Goal: Task Accomplishment & Management: Complete application form

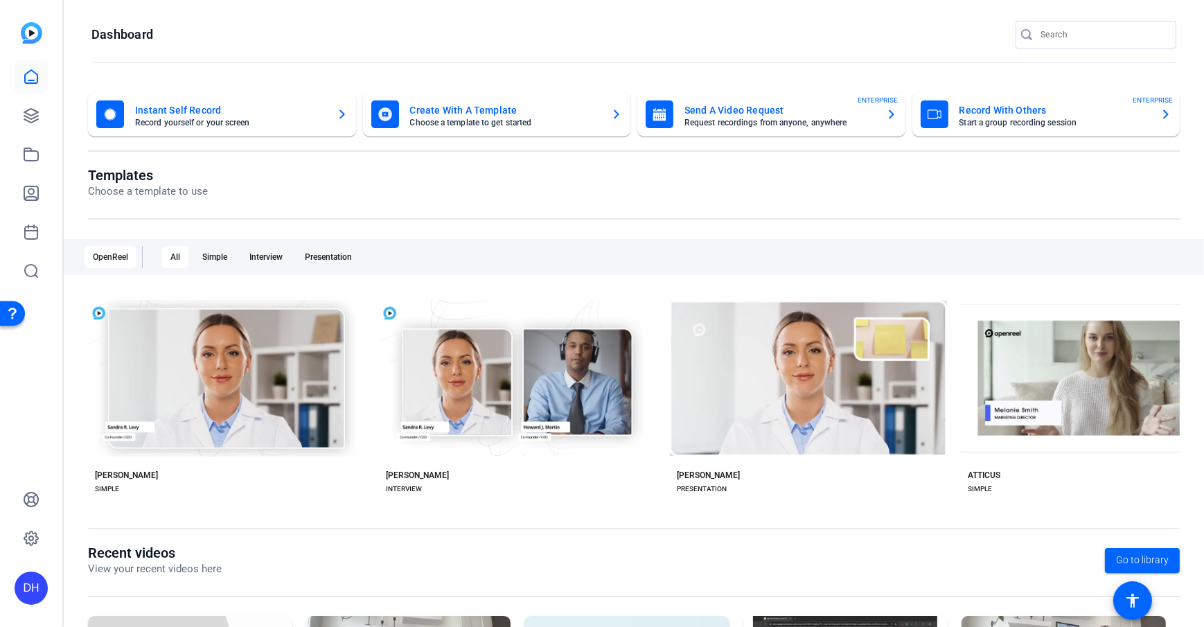
click at [533, 181] on openreel-page-title "Templates Choose a template to use" at bounding box center [633, 183] width 1091 height 33
click at [414, 66] on openreel-divider-bar at bounding box center [633, 63] width 1084 height 30
click at [427, 182] on openreel-page-title "Templates Choose a template to use" at bounding box center [633, 183] width 1091 height 33
click at [159, 47] on openreel-page-title "Dashboard" at bounding box center [633, 35] width 1084 height 28
click at [30, 159] on icon at bounding box center [31, 154] width 17 height 17
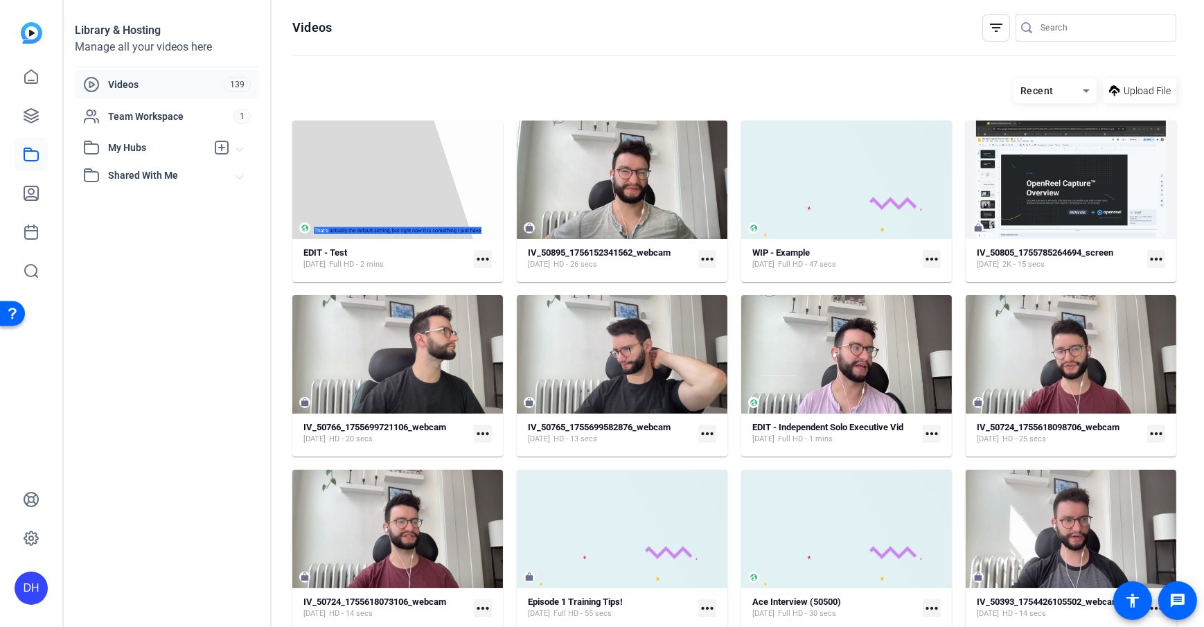
click at [30, 159] on icon at bounding box center [31, 154] width 17 height 17
click at [901, 95] on span "Upload File" at bounding box center [1146, 91] width 47 height 15
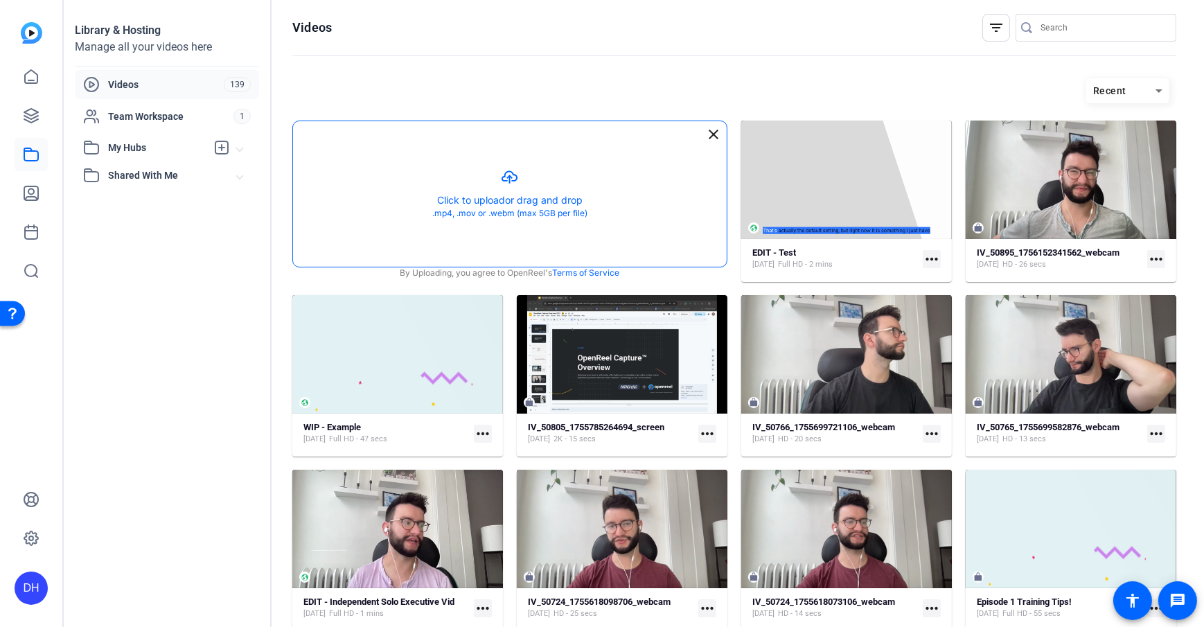
click at [464, 172] on button "button" at bounding box center [509, 193] width 433 height 145
click at [16, 147] on link at bounding box center [31, 154] width 33 height 33
click at [713, 126] on mat-icon "close" at bounding box center [713, 134] width 17 height 17
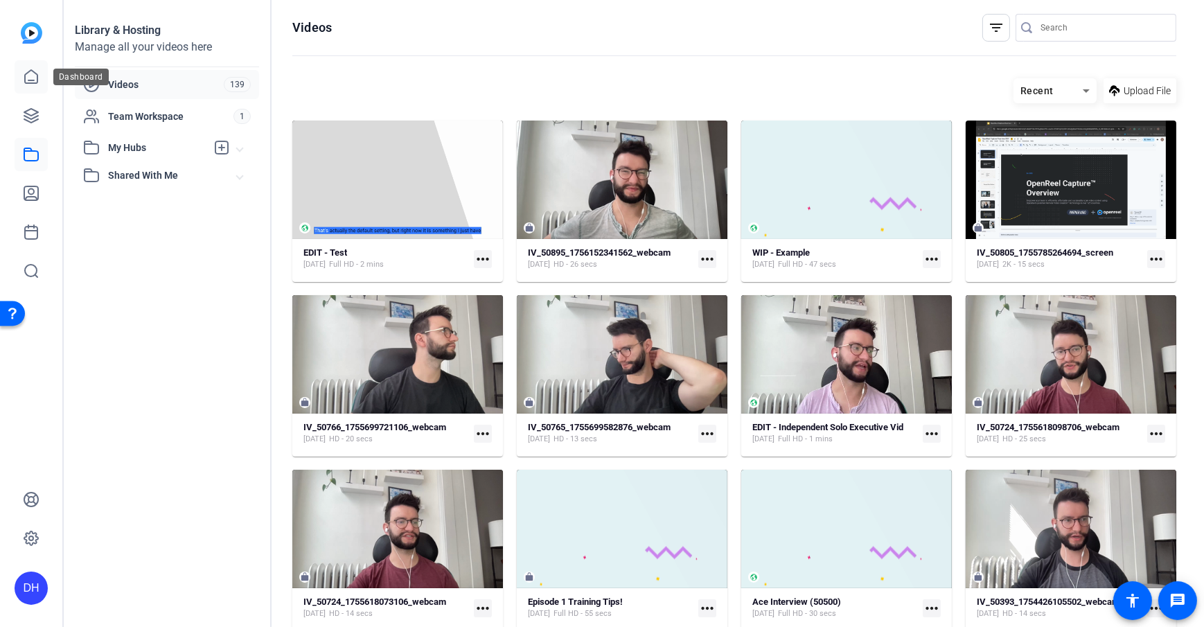
click at [23, 72] on icon at bounding box center [31, 77] width 17 height 17
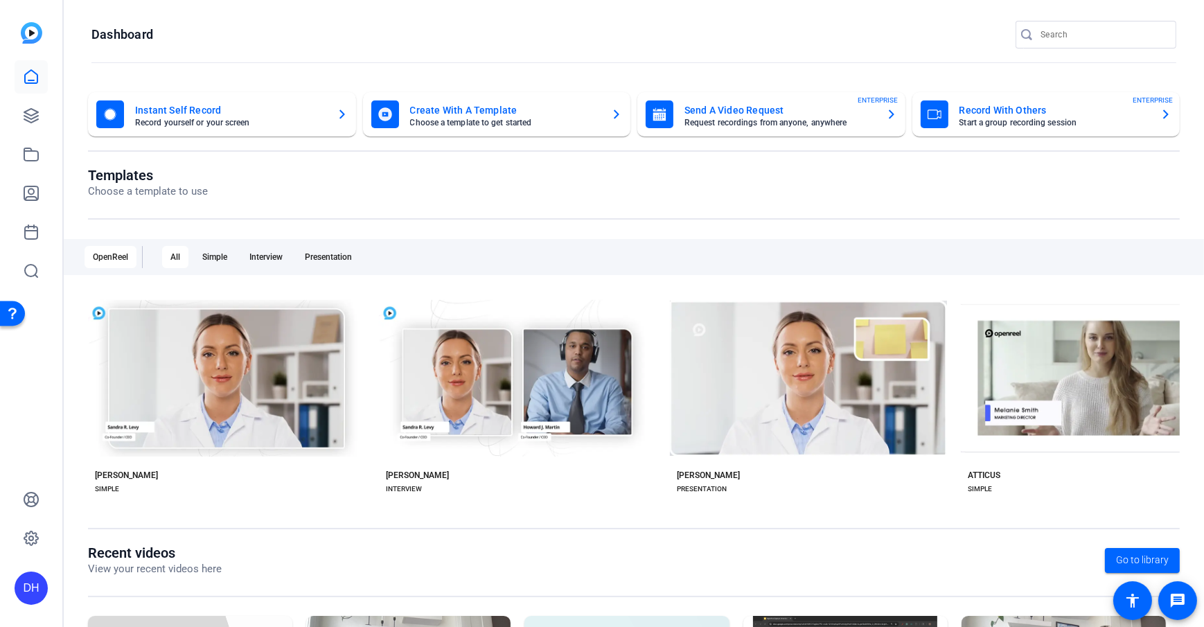
click at [397, 41] on openreel-page-title "Dashboard" at bounding box center [633, 35] width 1084 height 28
drag, startPoint x: 92, startPoint y: 175, endPoint x: 178, endPoint y: 170, distance: 86.0
click at [178, 170] on h1 "Templates" at bounding box center [148, 175] width 120 height 17
click at [409, 220] on div "Templates Choose a template to use OpenReel All Simple Interview Presentation c…" at bounding box center [633, 355] width 1091 height 377
drag, startPoint x: 83, startPoint y: 177, endPoint x: 161, endPoint y: 168, distance: 78.2
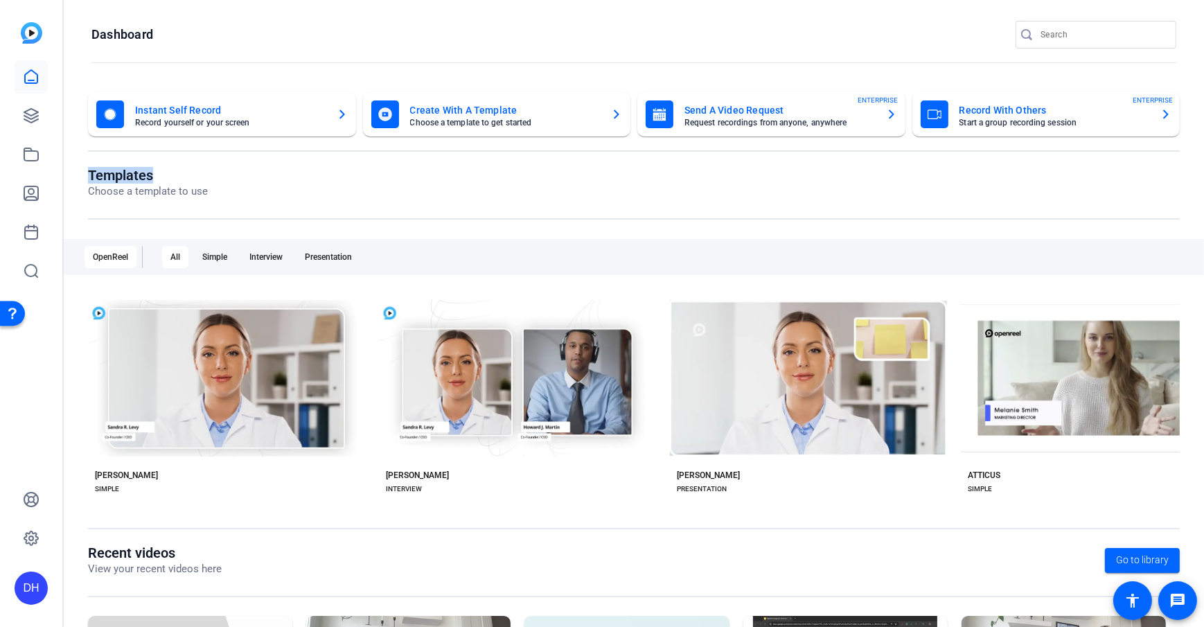
click at [161, 168] on div "Instant Self Record Record yourself or your screen Create With A Template Choos…" at bounding box center [634, 441] width 1140 height 727
click at [170, 202] on div "Templates Choose a template to use" at bounding box center [633, 193] width 1091 height 53
click at [24, 192] on icon at bounding box center [31, 193] width 14 height 14
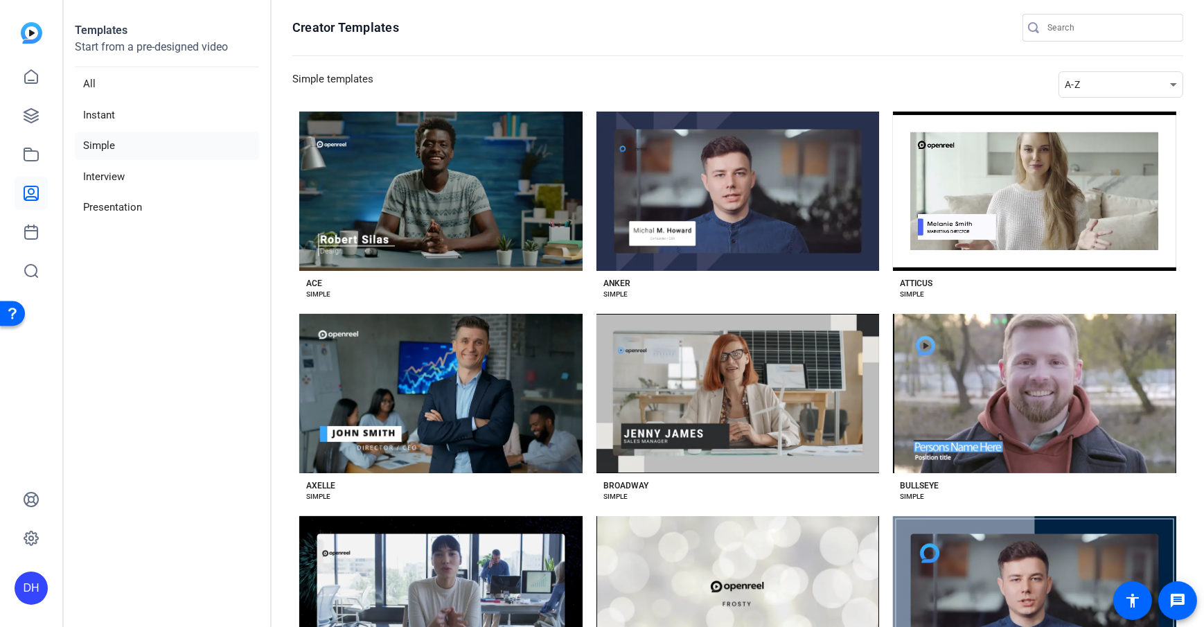
click at [146, 245] on aside "Templates Start from a pre-designed video All Instant Simple Interview Presenta…" at bounding box center [168, 313] width 208 height 627
click at [240, 234] on aside "Templates Start from a pre-designed video All Instant Simple Interview Presenta…" at bounding box center [168, 313] width 208 height 627
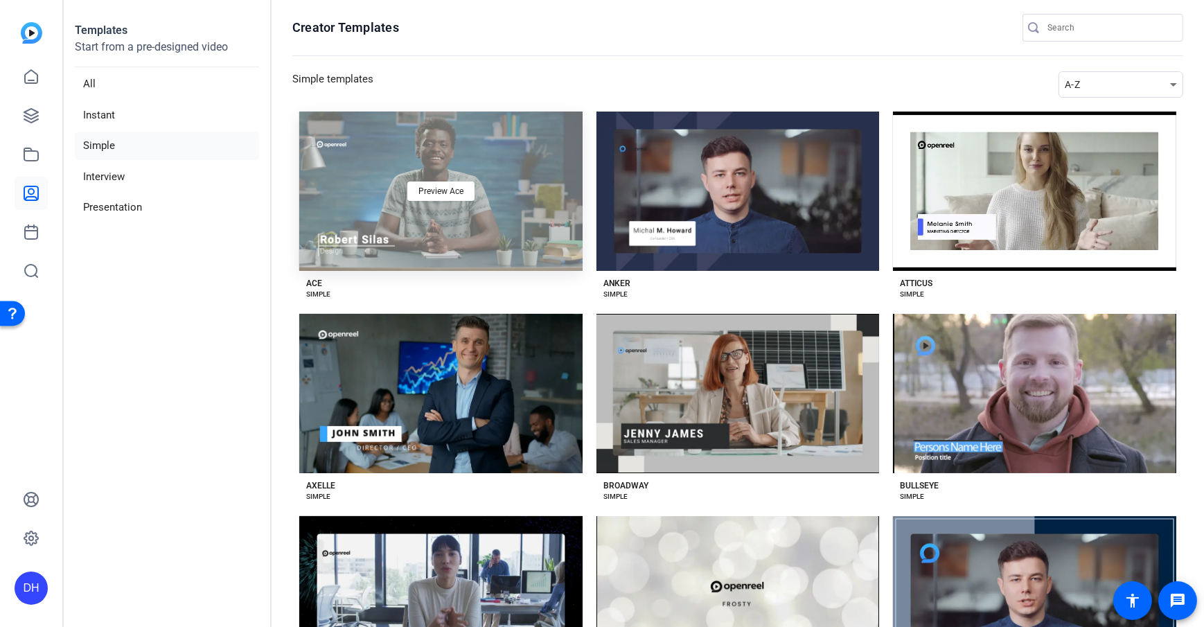
click at [407, 253] on div "Preview Ace" at bounding box center [440, 190] width 283 height 159
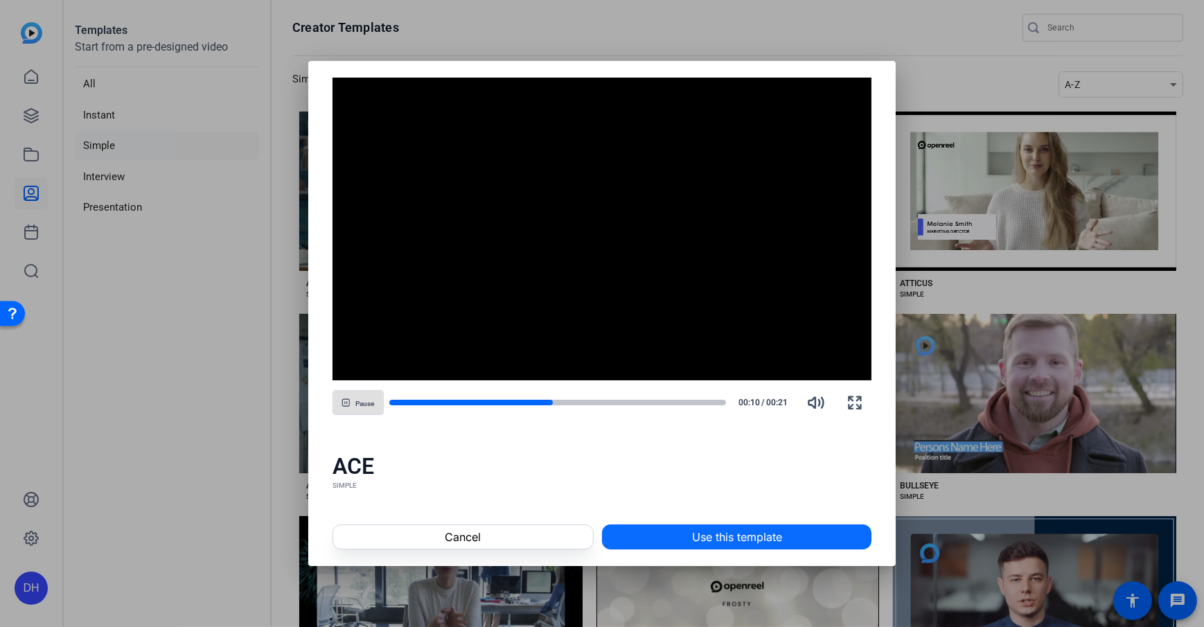
click at [719, 452] on span "Use this template" at bounding box center [737, 536] width 90 height 17
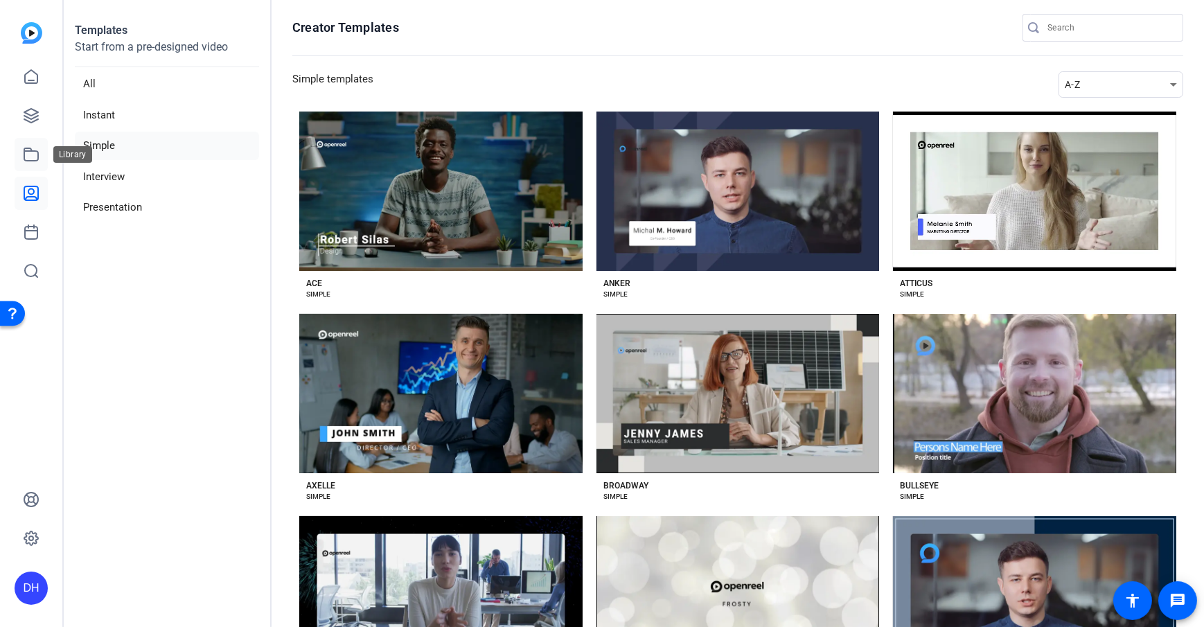
click at [37, 163] on link at bounding box center [31, 154] width 33 height 33
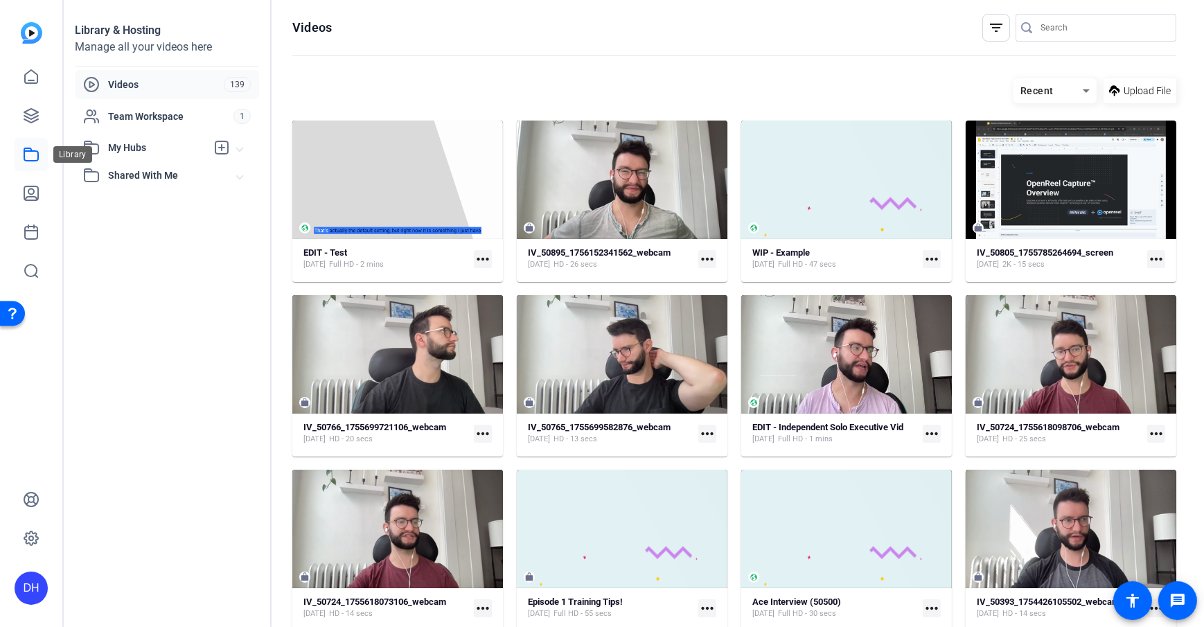
click at [26, 156] on icon at bounding box center [31, 154] width 17 height 17
drag, startPoint x: 31, startPoint y: 151, endPoint x: 40, endPoint y: 149, distance: 9.2
click at [31, 151] on icon at bounding box center [31, 154] width 14 height 12
click at [329, 253] on strong "EDIT - Test" at bounding box center [325, 252] width 44 height 10
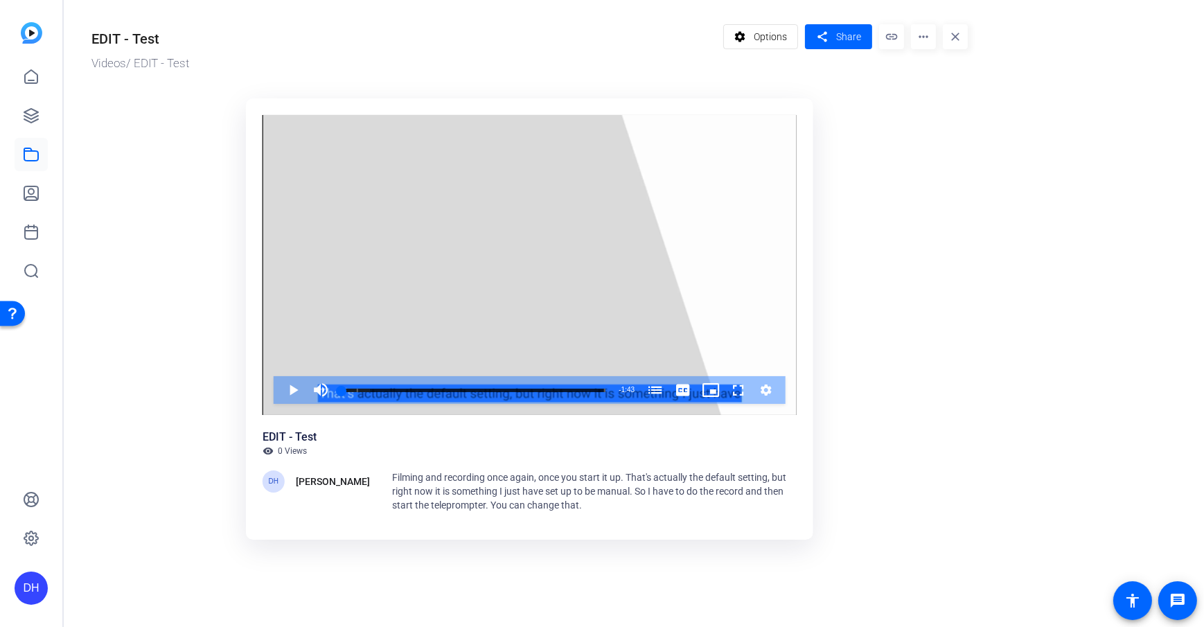
click at [888, 147] on ktd-grid "Video Player is loading. Play Video Play Mute Current Time 0:00 / Duration 1:43…" at bounding box center [529, 322] width 876 height 464
click at [833, 41] on span at bounding box center [838, 36] width 67 height 33
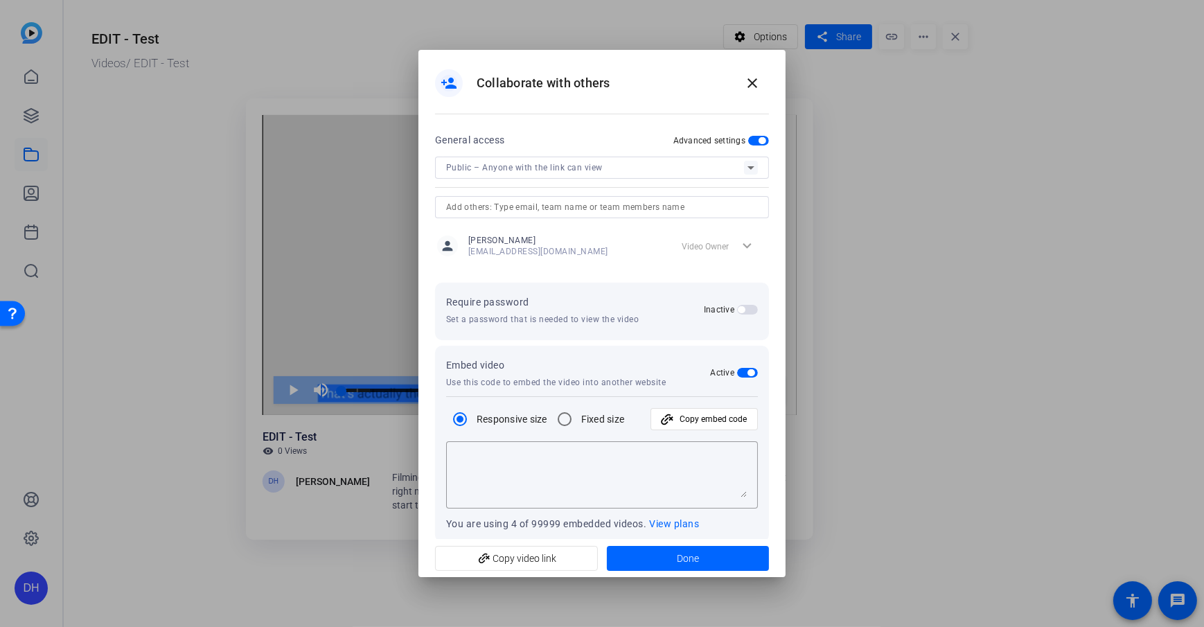
type textarea "<iframe width="100%" height="100%" src="[URL][DOMAIN_NAME]" title="OpenReel Vid…"
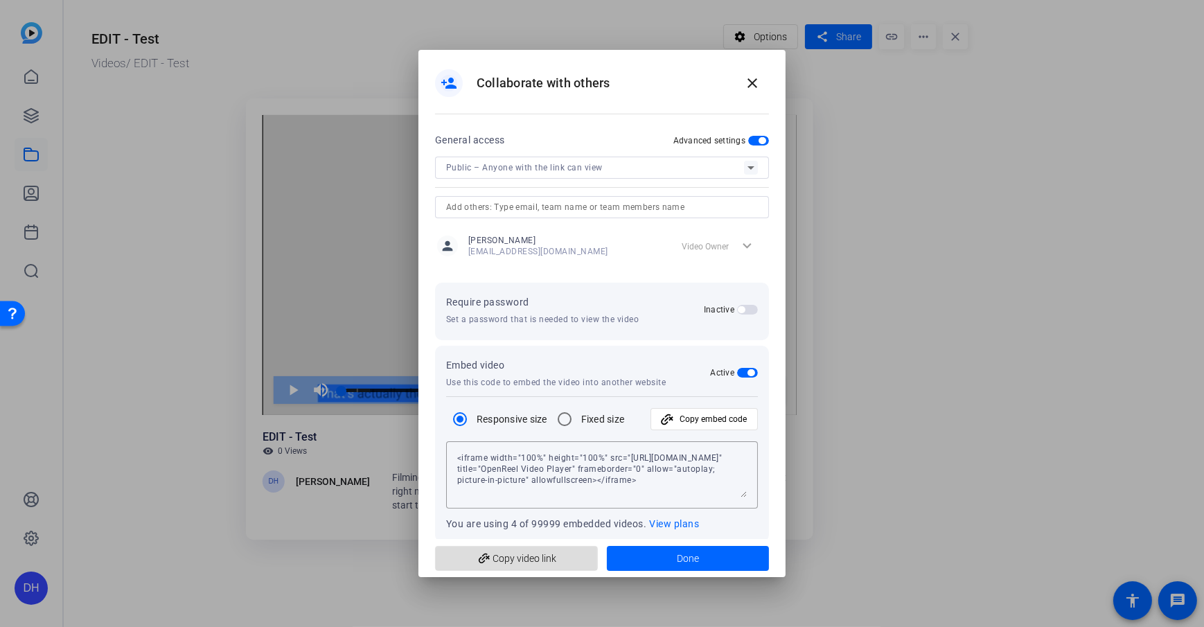
click at [508, 452] on span "add_link Copy video link" at bounding box center [516, 558] width 141 height 26
click at [677, 79] on div "person_add Collaborate with others close" at bounding box center [602, 82] width 334 height 33
click at [752, 78] on mat-icon "close" at bounding box center [752, 83] width 17 height 17
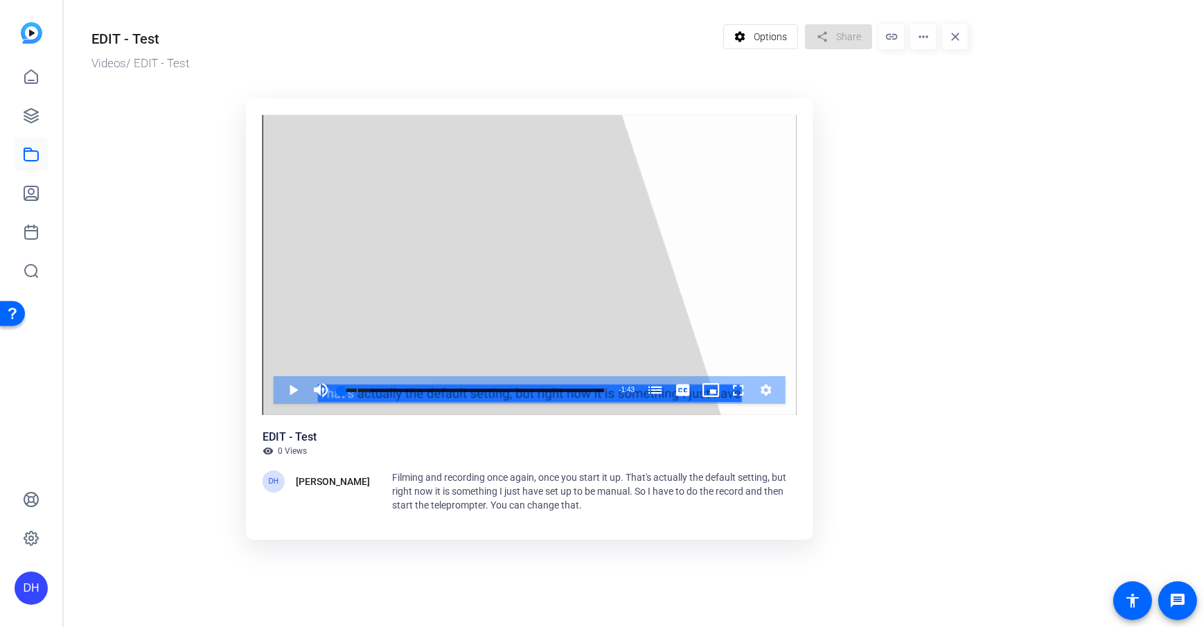
click at [901, 119] on ktd-grid "Video Player is loading. Play Video Play Mute Current Time 0:00 / Duration 1:43…" at bounding box center [529, 322] width 876 height 464
click at [901, 37] on mat-icon "more_horiz" at bounding box center [923, 36] width 25 height 25
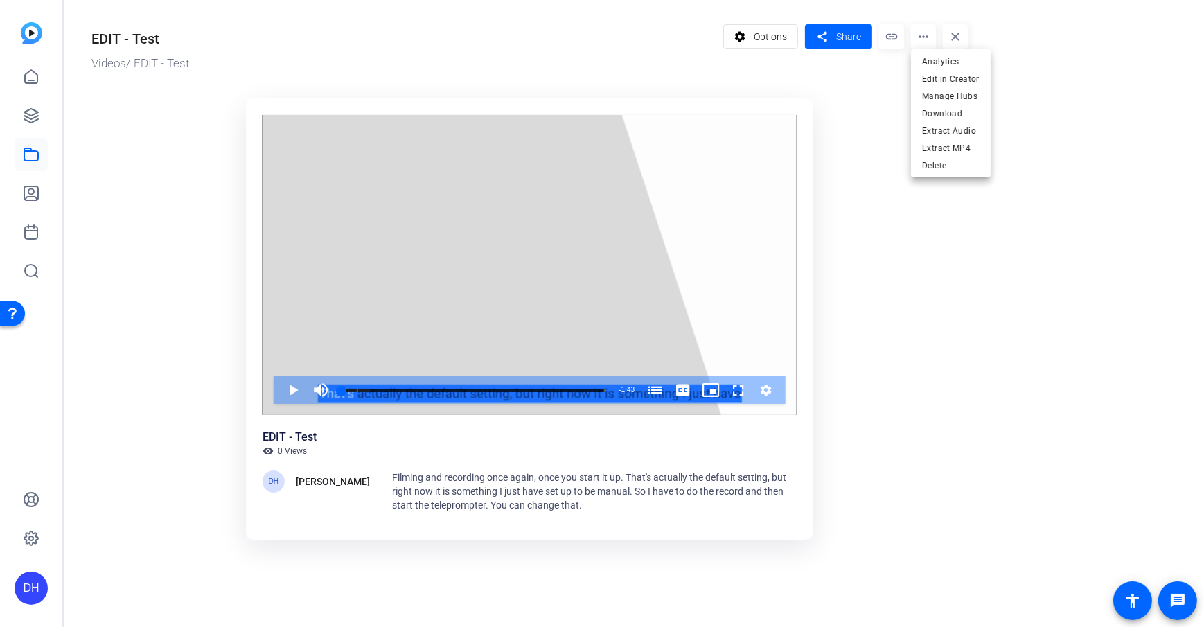
click at [863, 156] on div at bounding box center [602, 313] width 1204 height 627
click at [863, 156] on ktd-grid "Video Player is loading. Play Video Play Mute Current Time 0:00 / Duration 1:43…" at bounding box center [529, 322] width 876 height 464
click at [139, 153] on ktd-grid "Video Player is loading. Play Video Play Mute Current Time 0:00 / Duration 1:43…" at bounding box center [529, 322] width 876 height 464
click at [148, 144] on ktd-grid "Video Player is loading. Play Video Play Mute Current Time 0:00 / Duration 1:43…" at bounding box center [529, 322] width 876 height 464
click at [127, 218] on ktd-grid "Video Player is loading. Play Video Play Mute Current Time 0:00 / Duration 1:43…" at bounding box center [529, 322] width 876 height 464
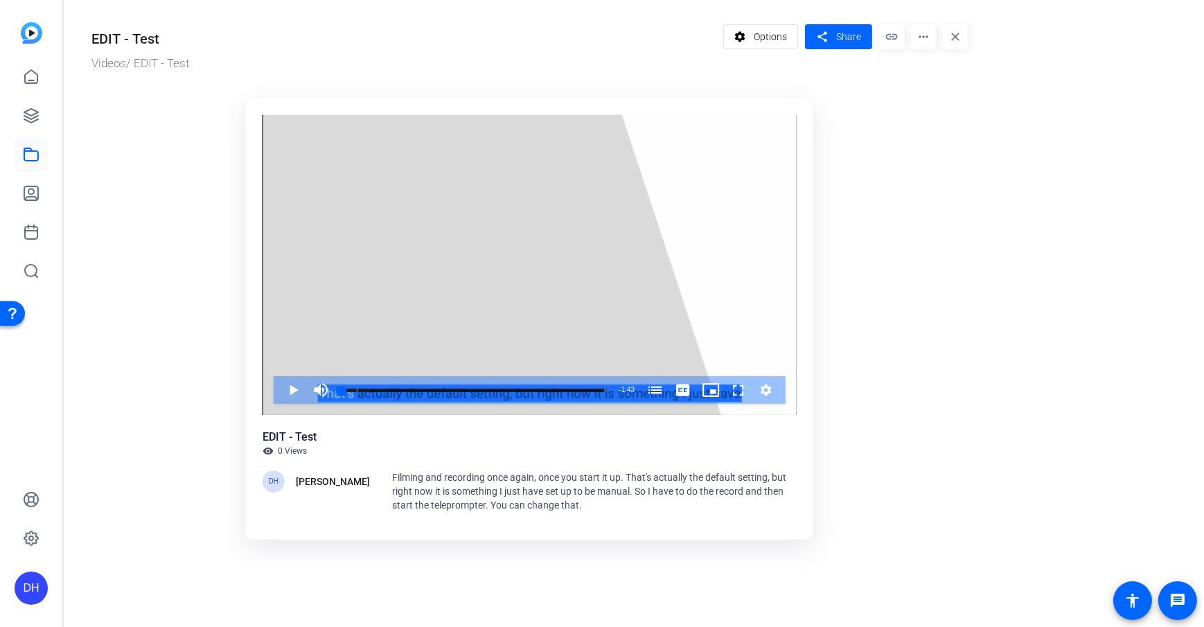
click at [127, 218] on ktd-grid "Video Player is loading. Play Video Play Mute Current Time 0:00 / Duration 1:43…" at bounding box center [529, 322] width 876 height 464
click at [33, 123] on icon at bounding box center [31, 115] width 17 height 17
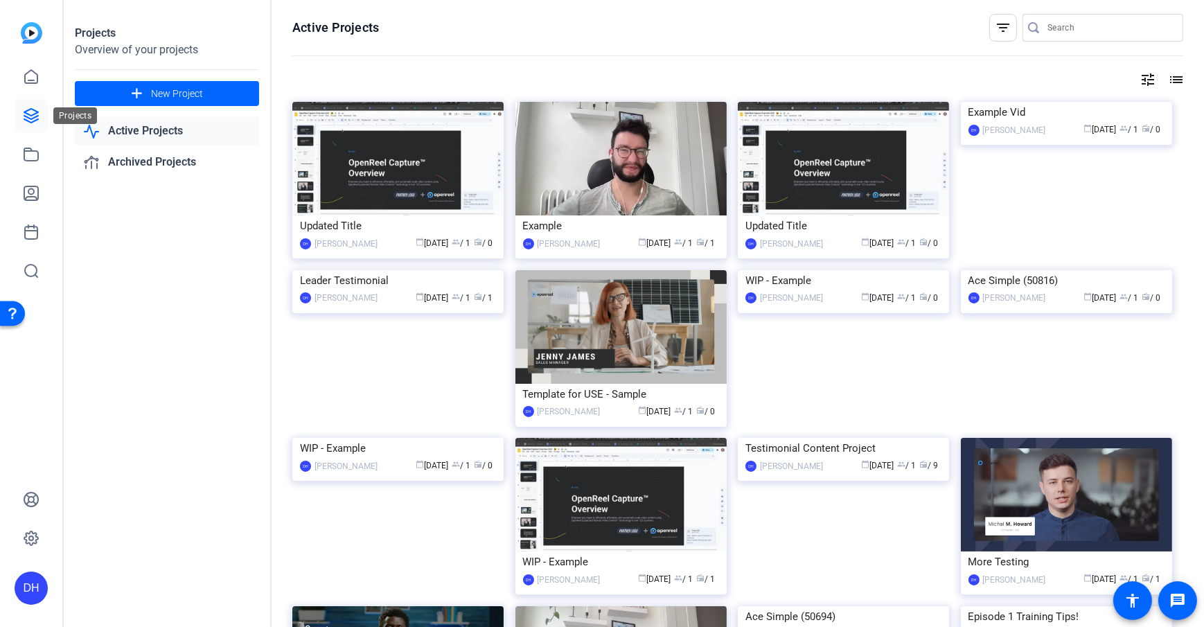
click at [26, 129] on link at bounding box center [31, 115] width 33 height 33
click at [29, 124] on link at bounding box center [31, 115] width 33 height 33
click at [172, 320] on div "Projects Overview of your projects add New Project Active Projects Archived Pro…" at bounding box center [168, 313] width 208 height 627
click at [27, 120] on icon at bounding box center [31, 116] width 14 height 14
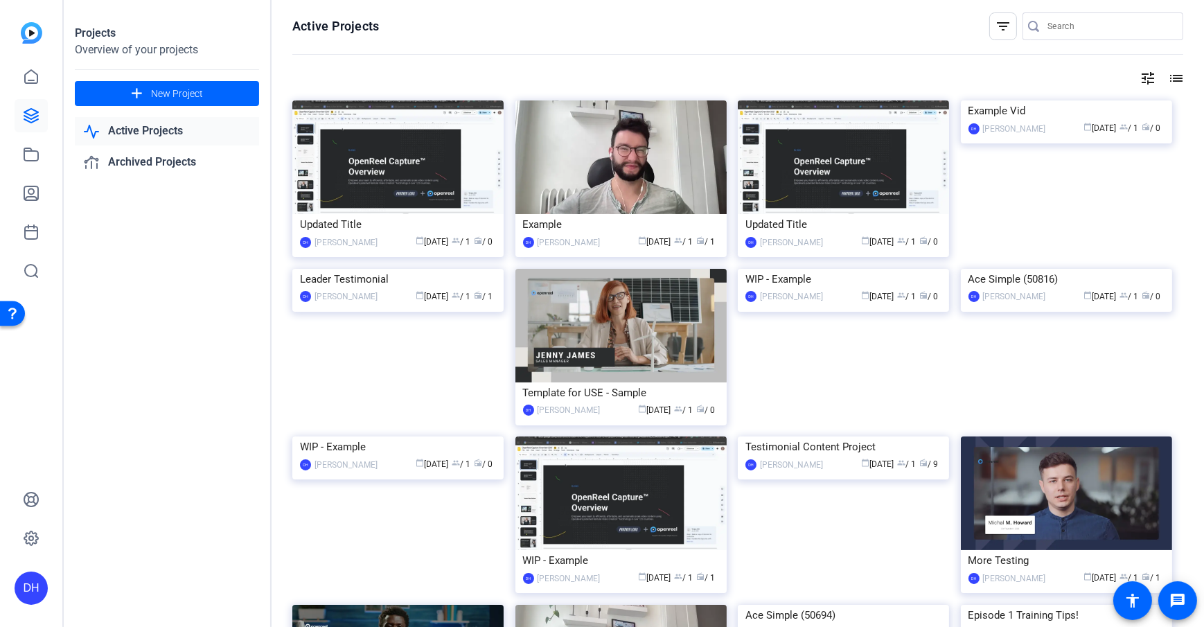
scroll to position [2, 0]
drag, startPoint x: 852, startPoint y: 538, endPoint x: 823, endPoint y: 551, distance: 31.0
click at [852, 436] on img at bounding box center [842, 436] width 211 height 0
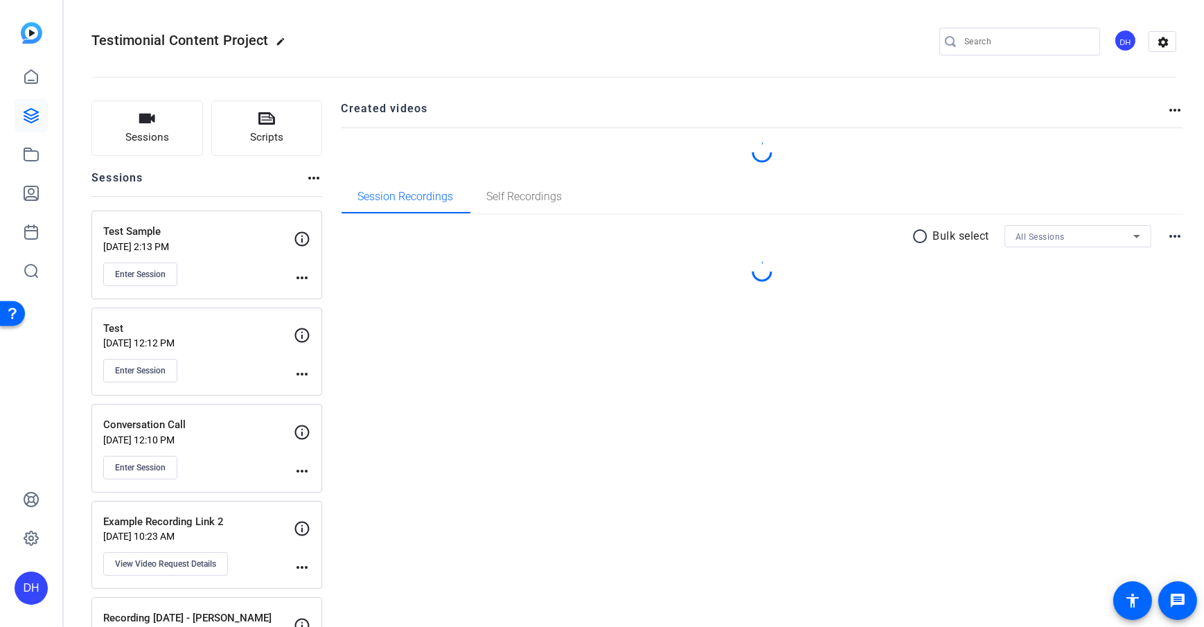
click at [331, 140] on div "Sessions Scripts Sessions more_horiz Test Sample [DATE] 2:13 PM Enter Session m…" at bounding box center [634, 393] width 1140 height 620
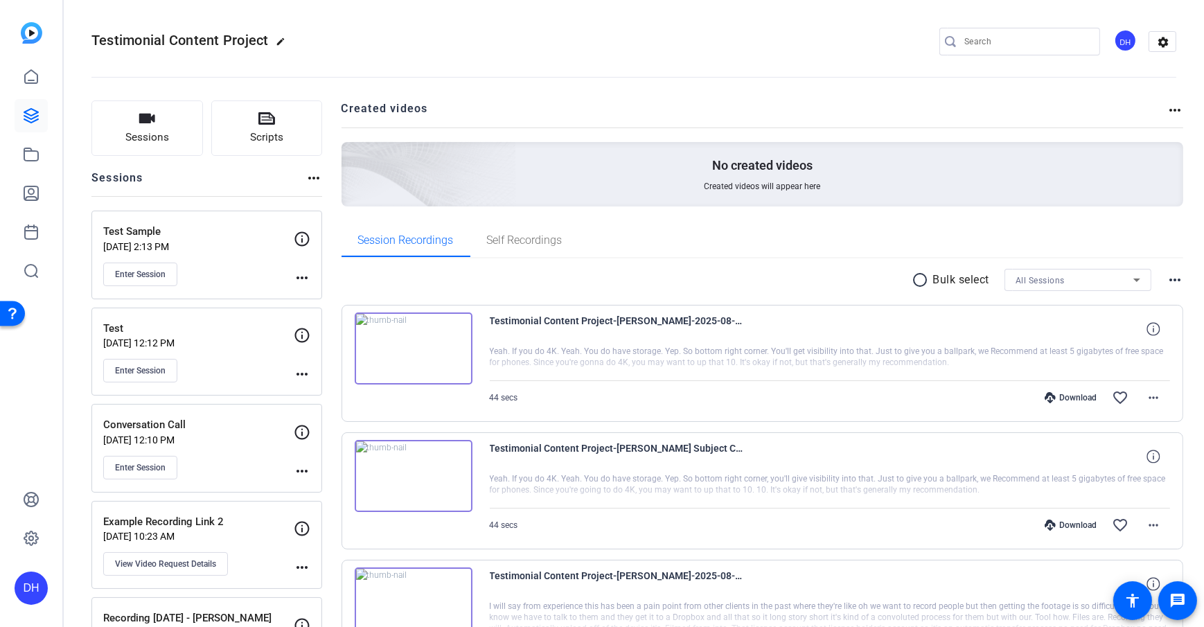
click at [31, 120] on icon at bounding box center [31, 115] width 17 height 17
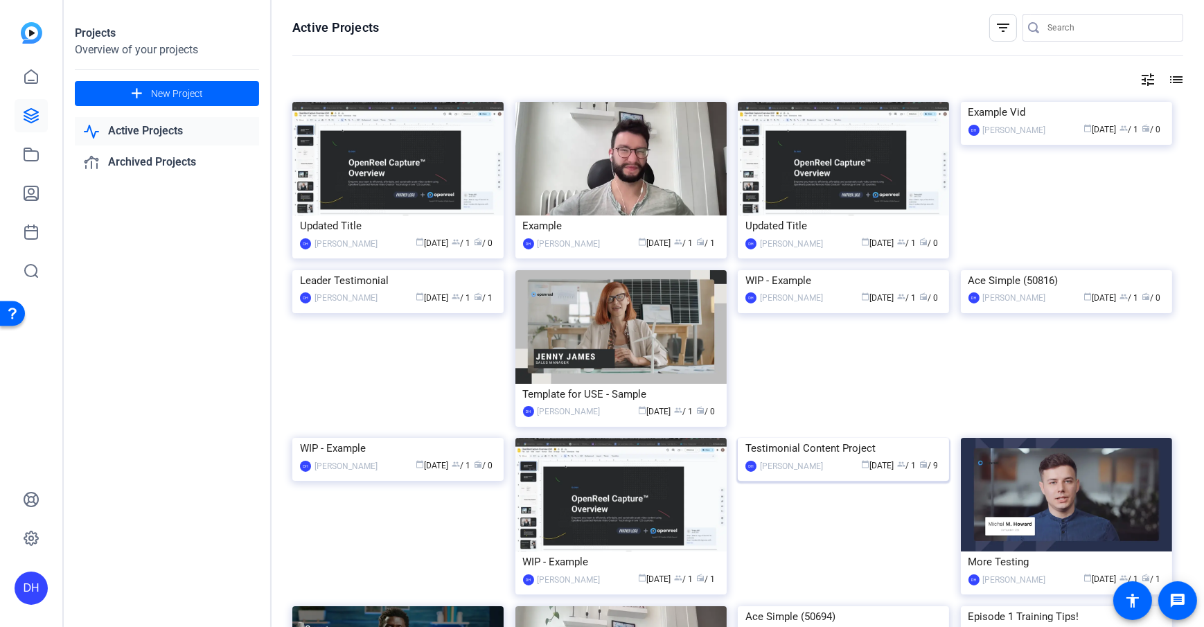
click at [809, 438] on img at bounding box center [842, 438] width 211 height 0
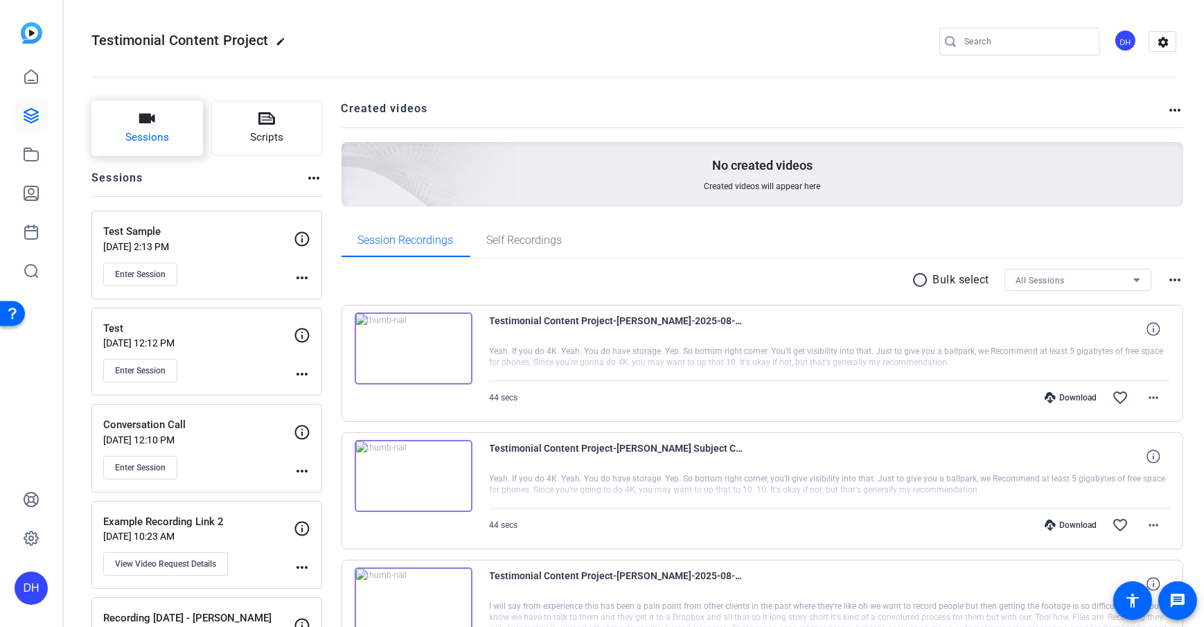
click at [140, 137] on span "Sessions" at bounding box center [147, 137] width 44 height 16
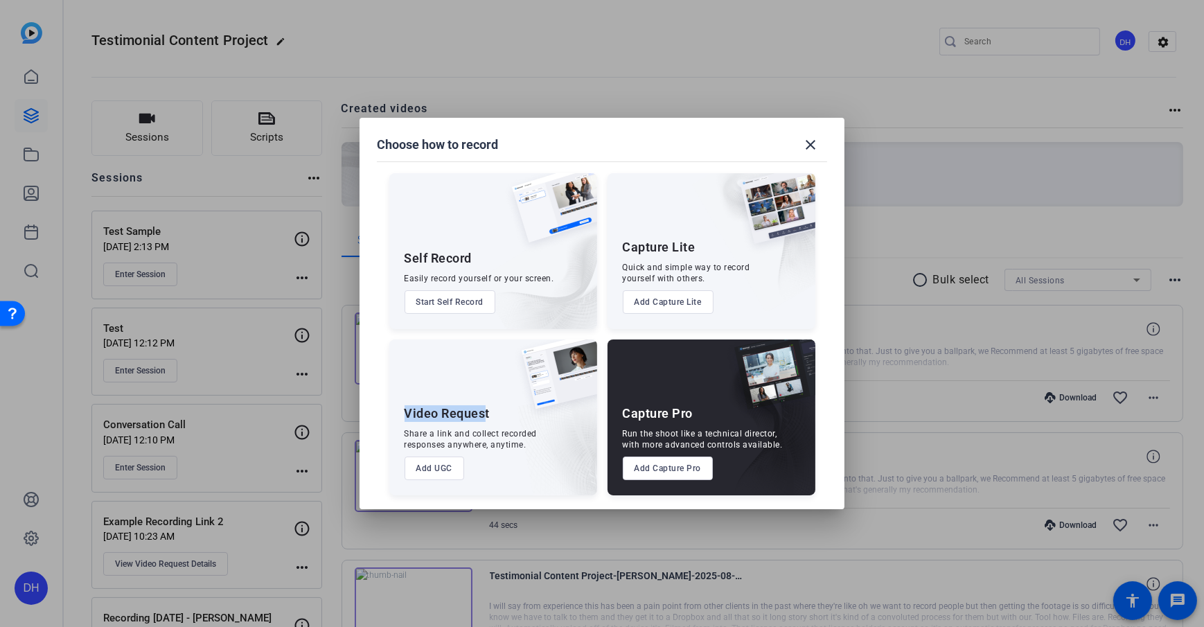
drag, startPoint x: 400, startPoint y: 413, endPoint x: 485, endPoint y: 417, distance: 84.6
click at [485, 417] on div "Video Request Share a link and collect recorded responses anywhere, anytime. Ad…" at bounding box center [493, 417] width 208 height 156
click at [478, 434] on div "Share a link and collect recorded responses anywhere, anytime." at bounding box center [470, 439] width 133 height 22
click at [433, 452] on button "Add UGC" at bounding box center [434, 468] width 60 height 24
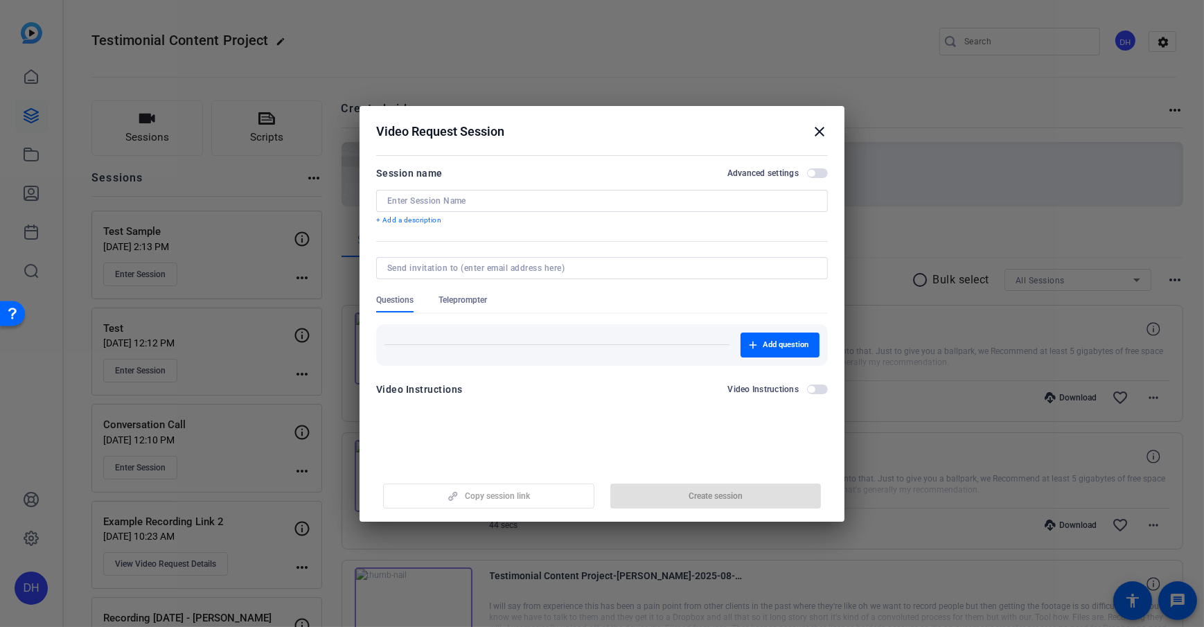
click at [426, 201] on input at bounding box center [601, 200] width 429 height 11
type input "Employee Shout out video"
click at [546, 170] on div "Session name Advanced settings" at bounding box center [601, 173] width 451 height 17
click at [430, 220] on p "+ Add a description" at bounding box center [601, 220] width 451 height 11
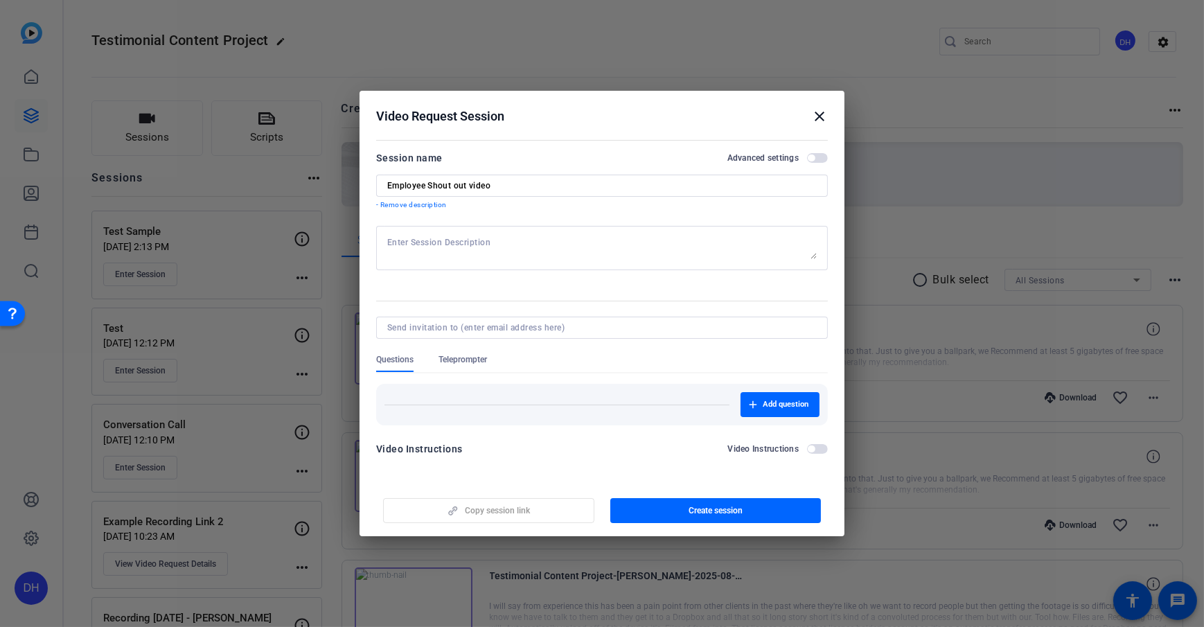
click at [506, 247] on textarea at bounding box center [601, 248] width 429 height 22
type textarea "Reminder to smile in the beginning!"
click at [502, 281] on div at bounding box center [601, 277] width 451 height 15
click at [587, 355] on div "Questions Teleprompter" at bounding box center [601, 363] width 451 height 18
click at [393, 370] on span "Questions" at bounding box center [394, 363] width 37 height 18
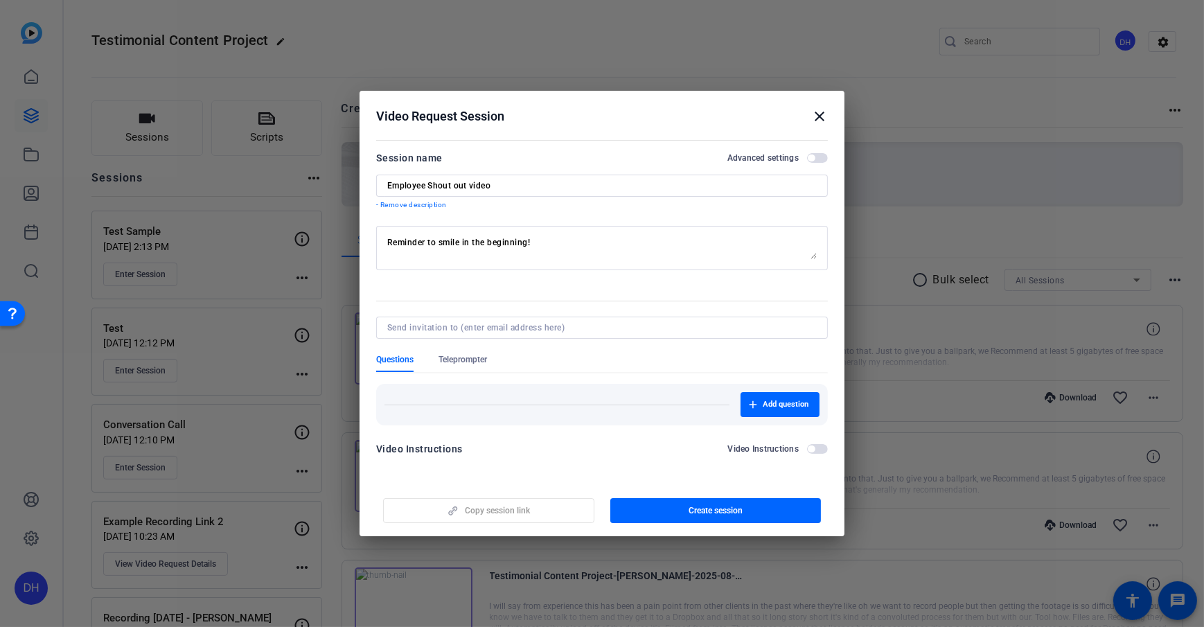
click at [392, 368] on span "Questions" at bounding box center [394, 363] width 37 height 18
click at [775, 415] on button "Add question" at bounding box center [779, 404] width 79 height 25
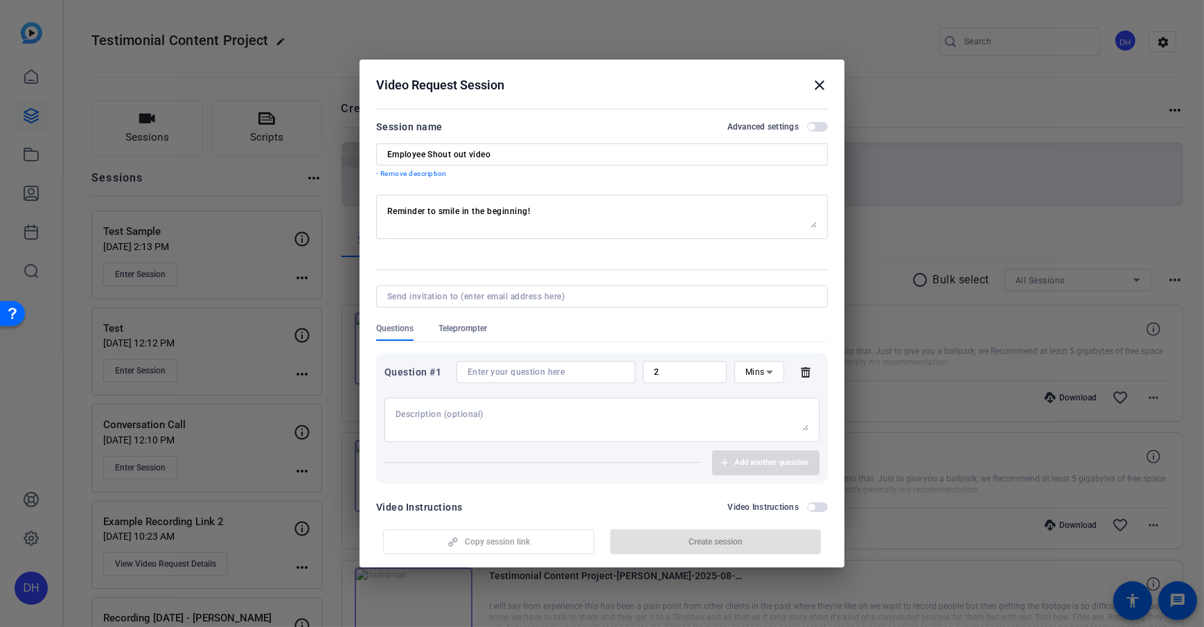
click at [798, 380] on div "Question #1 2 Mins" at bounding box center [601, 372] width 435 height 22
click at [801, 373] on icon at bounding box center [804, 372] width 9 height 10
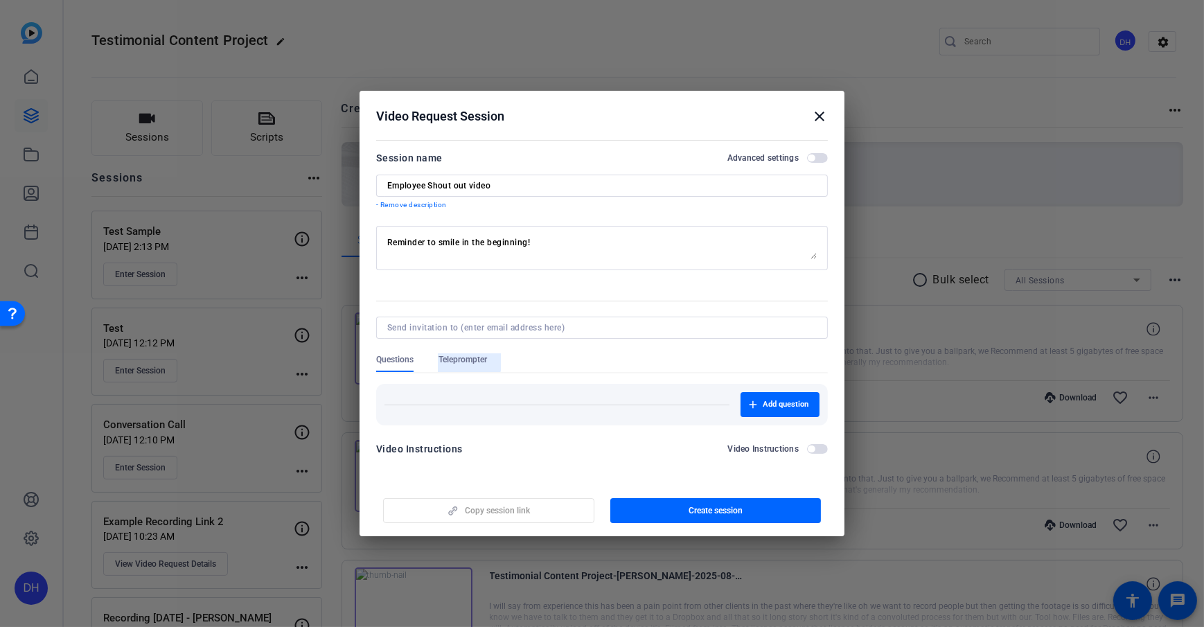
click at [442, 358] on span "Teleprompter" at bounding box center [462, 359] width 48 height 11
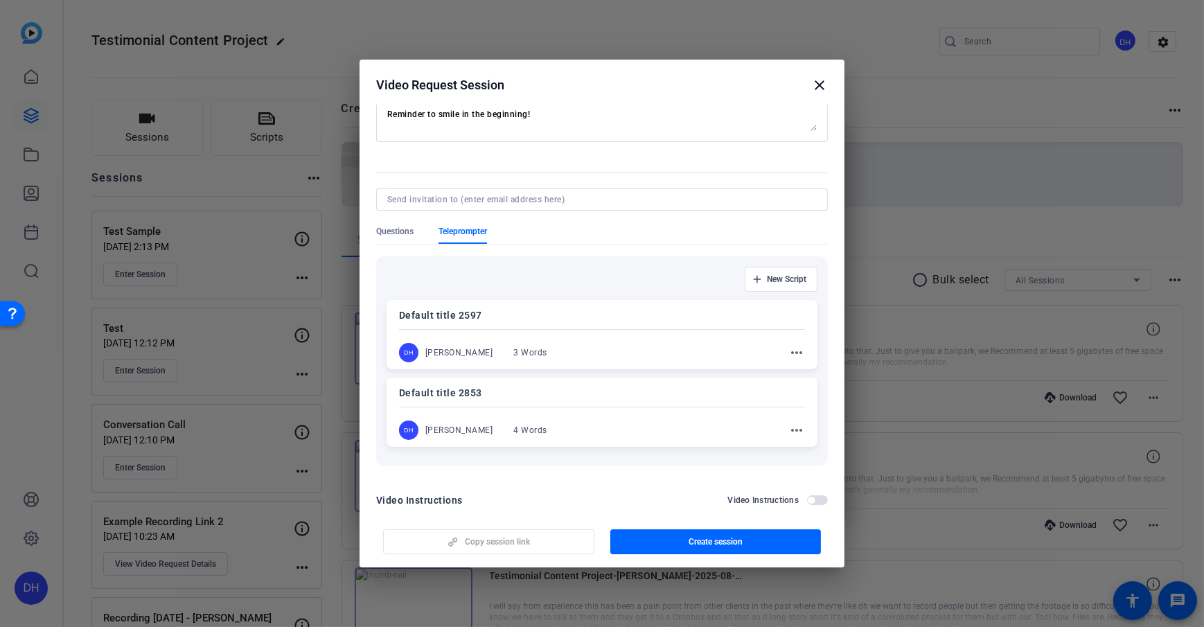
scroll to position [116, 0]
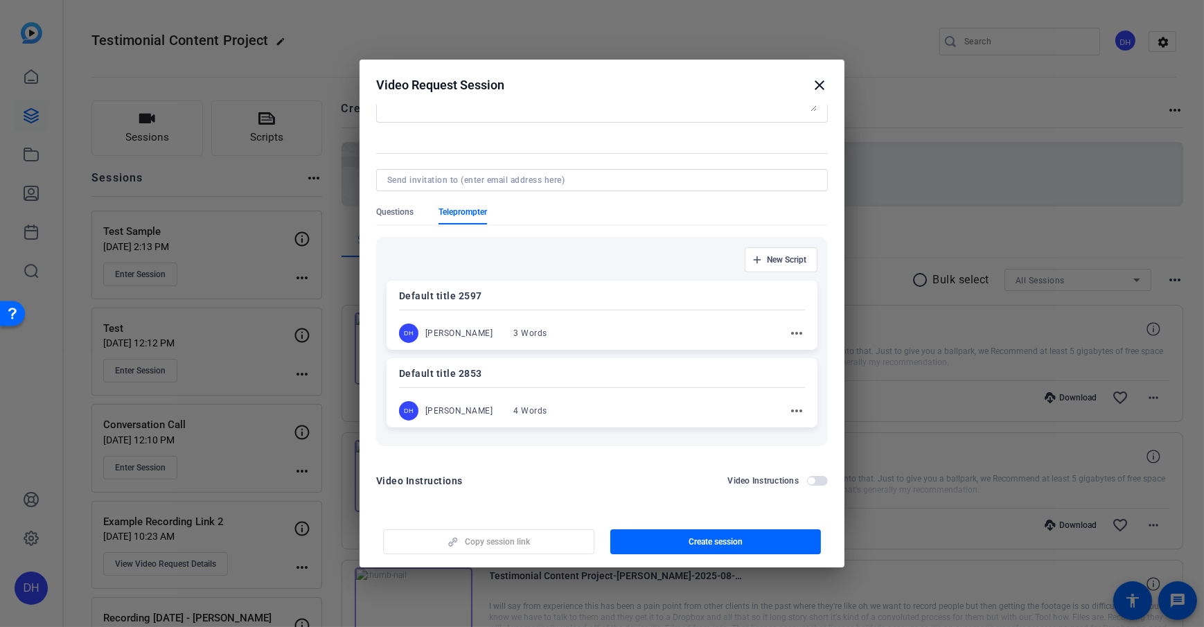
click at [474, 220] on span "Teleprompter" at bounding box center [462, 215] width 48 height 18
click at [401, 220] on span "Questions" at bounding box center [394, 215] width 37 height 18
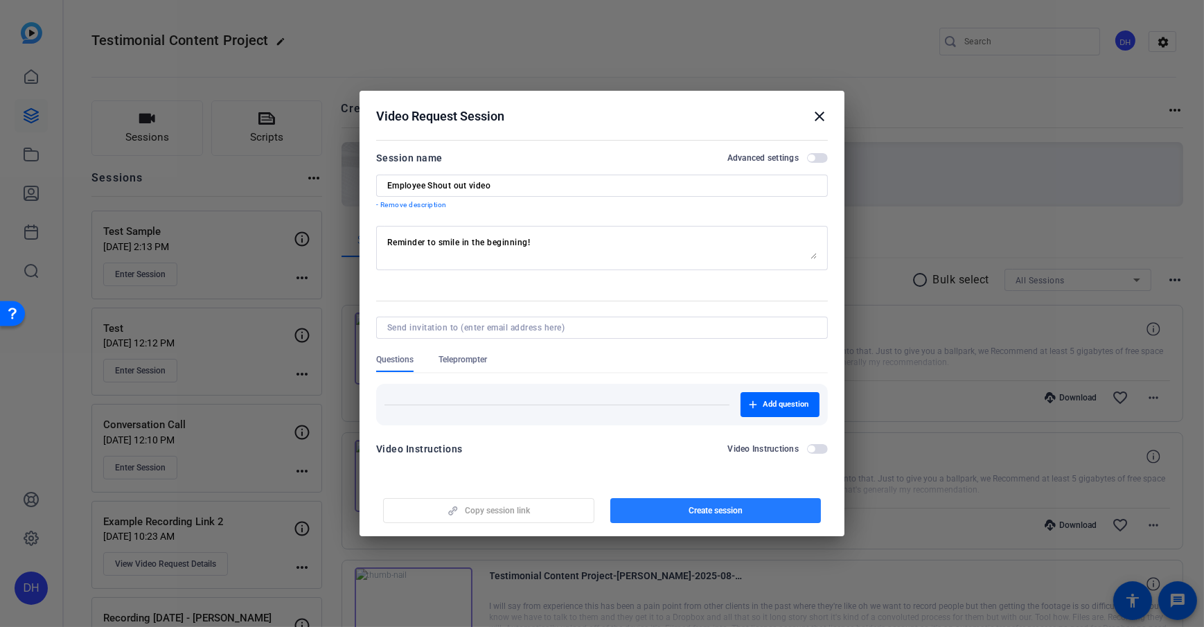
click at [704, 452] on span "Create session" at bounding box center [715, 510] width 54 height 11
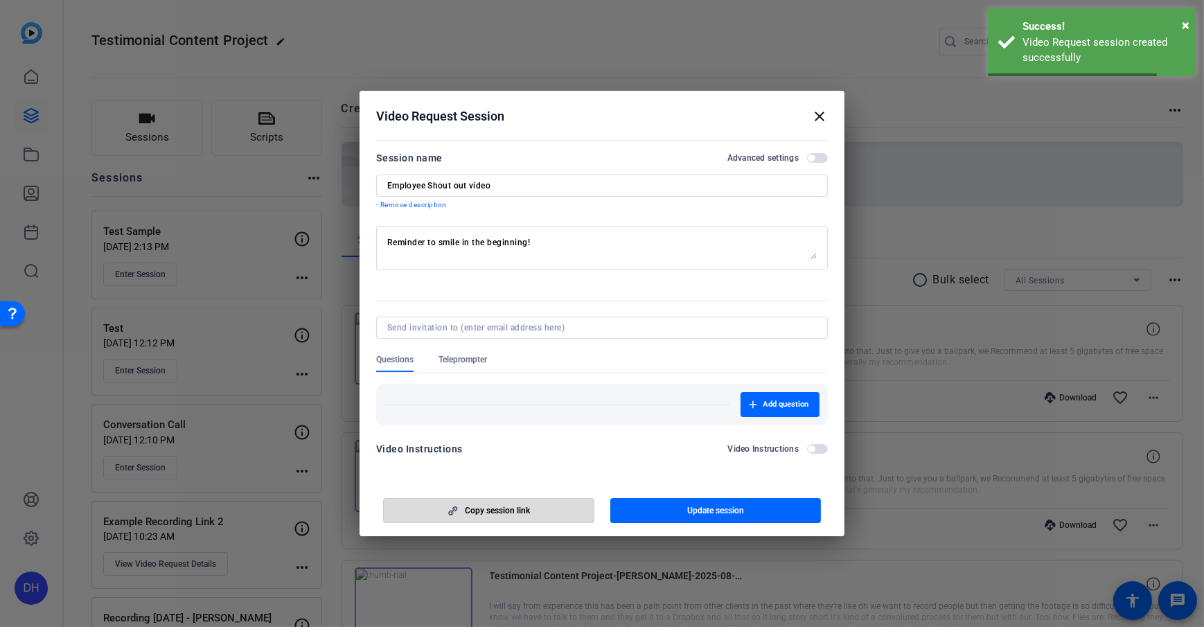
click at [484, 452] on span "Copy session link" at bounding box center [497, 510] width 65 height 11
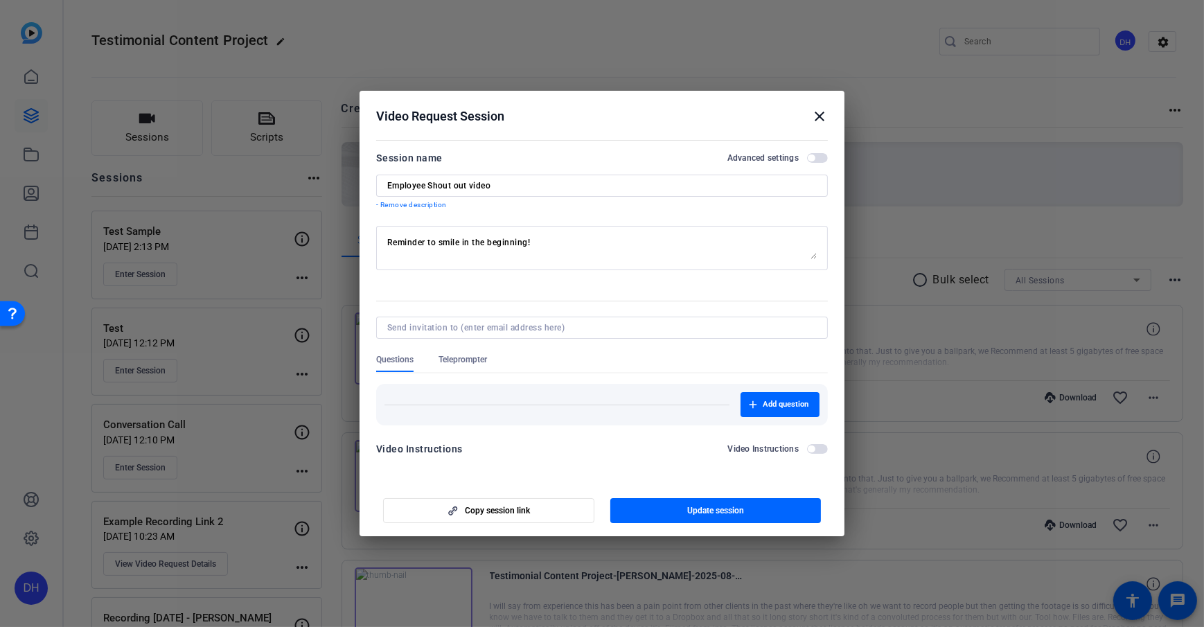
click at [817, 111] on mat-icon "close" at bounding box center [819, 116] width 17 height 17
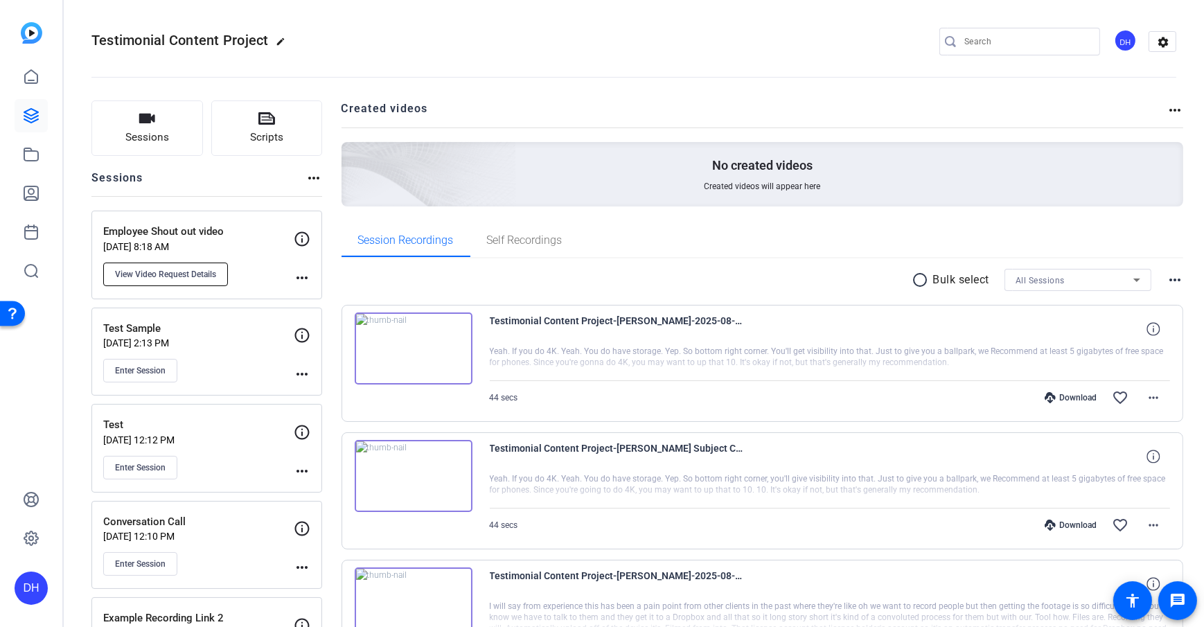
click at [145, 276] on span "View Video Request Details" at bounding box center [165, 274] width 101 height 11
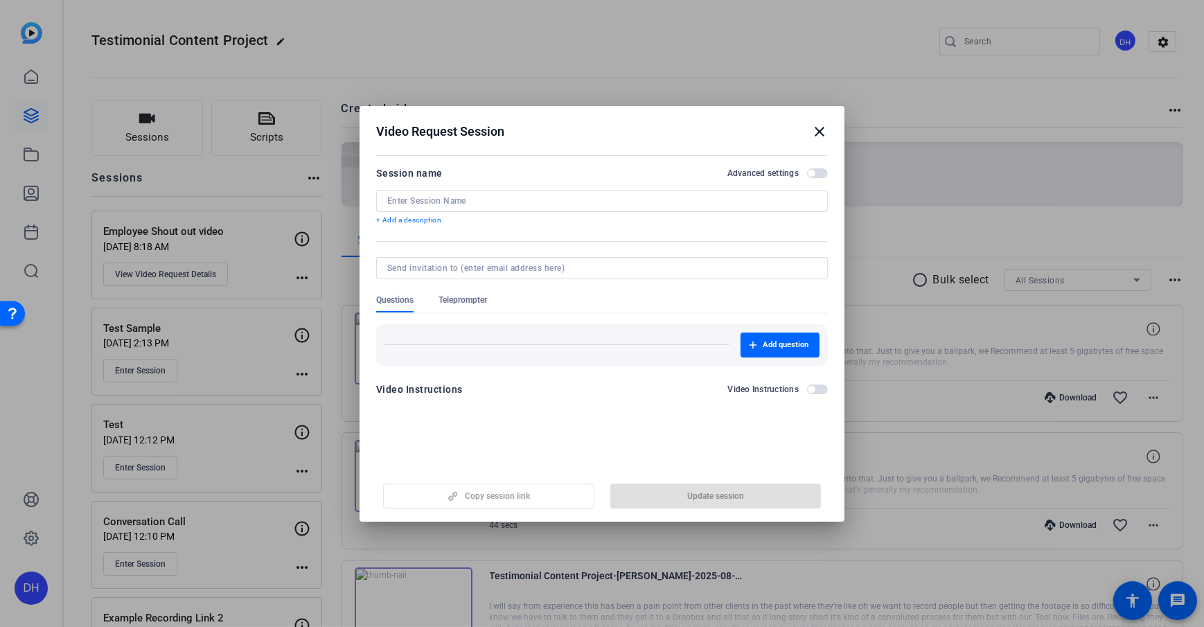
type input "Employee Shout out video"
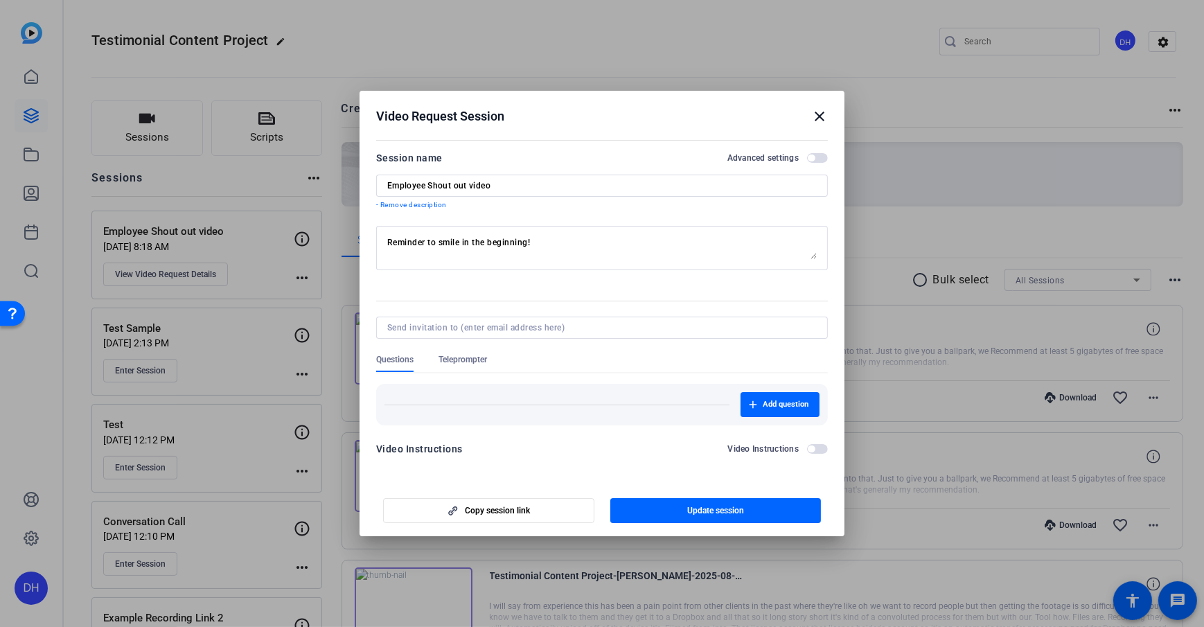
click at [814, 110] on mat-icon "close" at bounding box center [819, 116] width 17 height 17
